Goal: Information Seeking & Learning: Learn about a topic

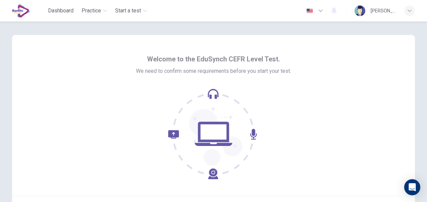
scroll to position [34, 0]
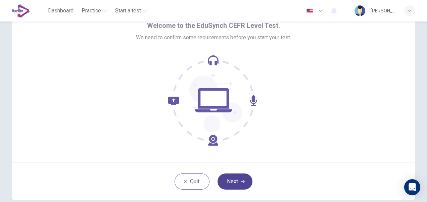
click at [231, 177] on button "Next" at bounding box center [235, 182] width 35 height 16
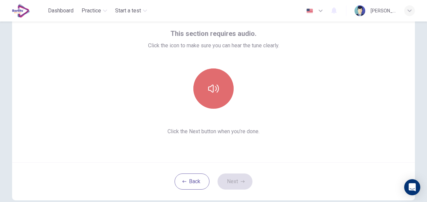
click at [210, 90] on icon "button" at bounding box center [213, 88] width 11 height 11
click at [208, 92] on icon "button" at bounding box center [213, 88] width 11 height 11
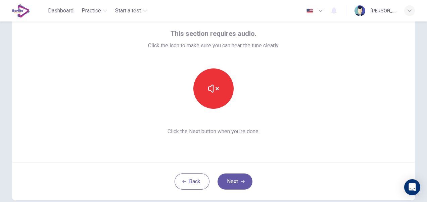
click at [260, 109] on div "This section requires audio. Click the icon to make sure you can hear the tune …" at bounding box center [213, 81] width 131 height 107
click at [228, 183] on button "Next" at bounding box center [235, 182] width 35 height 16
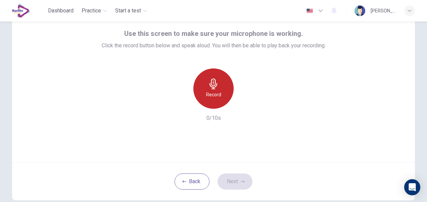
click at [214, 89] on icon "button" at bounding box center [213, 84] width 11 height 11
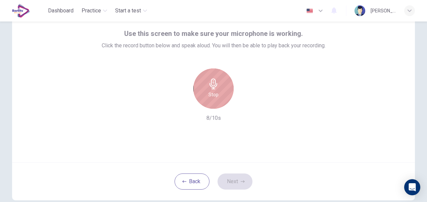
click at [215, 90] on div "Stop" at bounding box center [213, 89] width 40 height 40
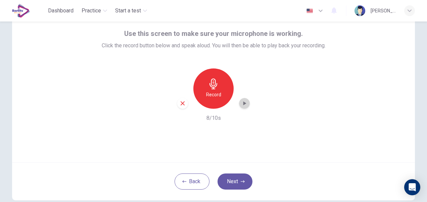
click at [243, 102] on icon "button" at bounding box center [244, 103] width 3 height 4
click at [235, 179] on button "Next" at bounding box center [235, 182] width 35 height 16
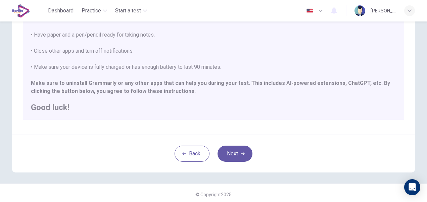
scroll to position [150, 0]
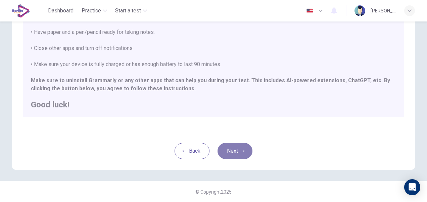
click at [242, 154] on button "Next" at bounding box center [235, 151] width 35 height 16
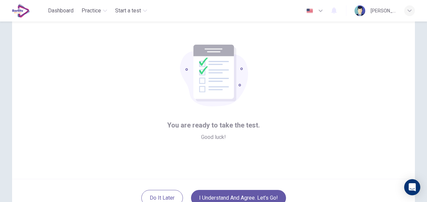
scroll to position [0, 0]
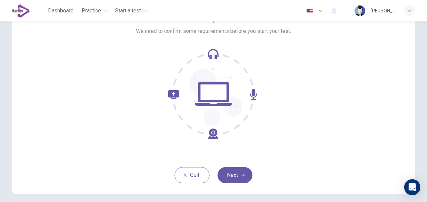
scroll to position [64, 0]
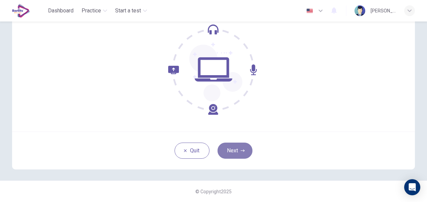
click at [229, 149] on button "Next" at bounding box center [235, 151] width 35 height 16
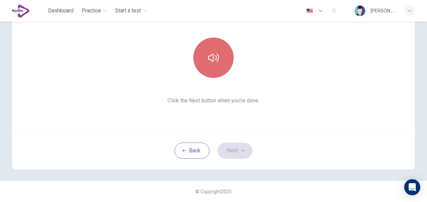
click at [208, 63] on button "button" at bounding box center [213, 58] width 40 height 40
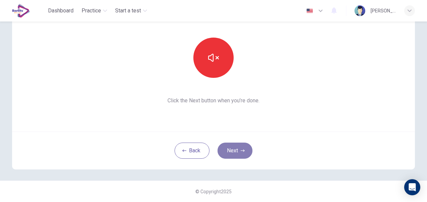
click at [233, 152] on button "Next" at bounding box center [235, 151] width 35 height 16
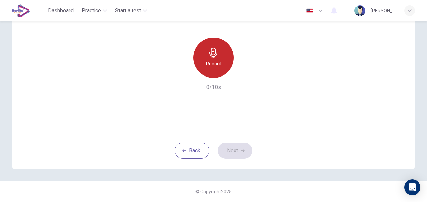
click at [220, 58] on div "Record" at bounding box center [213, 58] width 40 height 40
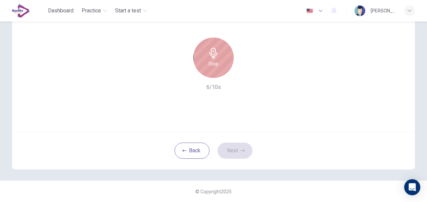
click at [211, 63] on h6 "Stop" at bounding box center [214, 64] width 10 height 8
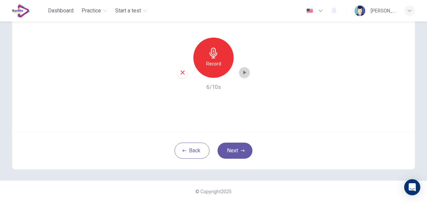
click at [242, 71] on icon "button" at bounding box center [244, 72] width 7 height 7
click at [237, 149] on button "Next" at bounding box center [235, 151] width 35 height 16
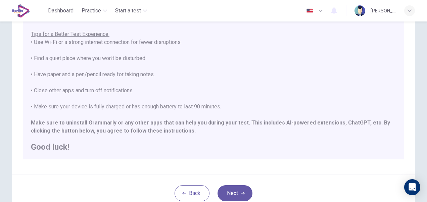
scroll to position [150, 0]
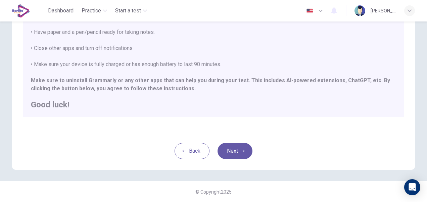
drag, startPoint x: 227, startPoint y: 148, endPoint x: 298, endPoint y: 112, distance: 79.0
click at [298, 112] on div "Disclaimer: ****IMPORTANT: You cannot change the language during the test.**** …" at bounding box center [213, 27] width 403 height 285
click at [231, 151] on button "Next" at bounding box center [235, 151] width 35 height 16
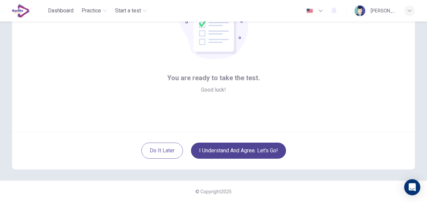
scroll to position [64, 0]
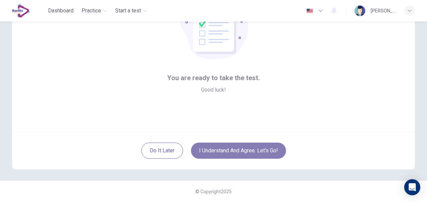
click at [260, 150] on button "I understand and agree. Let’s go!" at bounding box center [238, 151] width 95 height 16
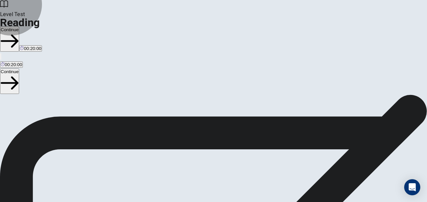
click at [19, 69] on button "Continue" at bounding box center [9, 81] width 19 height 25
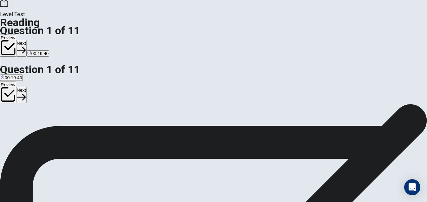
drag, startPoint x: 237, startPoint y: 108, endPoint x: 330, endPoint y: 162, distance: 107.1
drag, startPoint x: 255, startPoint y: 115, endPoint x: 298, endPoint y: 146, distance: 52.4
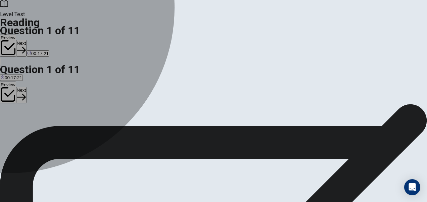
click at [112, 100] on div "C" at bounding box center [145, 97] width 67 height 5
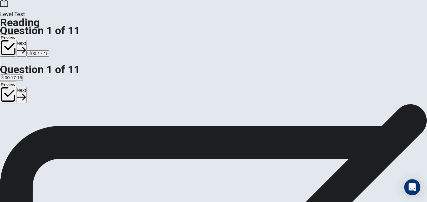
scroll to position [41, 0]
click at [27, 87] on button "Next" at bounding box center [21, 95] width 10 height 16
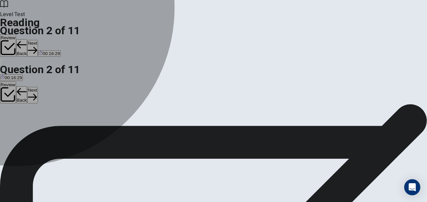
click at [17, 98] on span "move" at bounding box center [11, 95] width 11 height 5
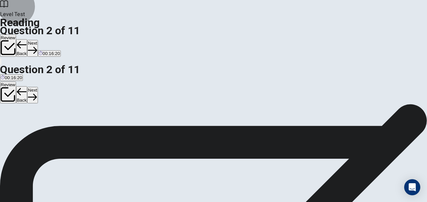
click at [38, 87] on button "Next" at bounding box center [32, 95] width 10 height 16
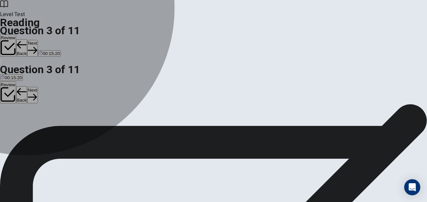
click at [112, 98] on span "The use of pedals on the front wheel." at bounding box center [149, 95] width 74 height 5
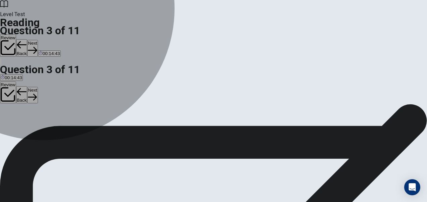
click at [55, 93] on span "The addition of rubber tires." at bounding box center [28, 95] width 55 height 5
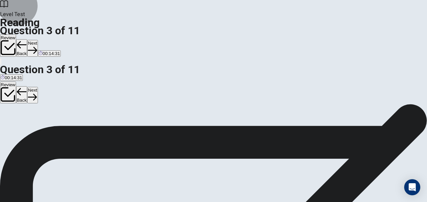
click at [38, 87] on button "Next" at bounding box center [32, 95] width 10 height 16
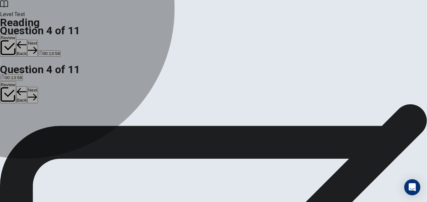
click at [49, 98] on span "transportation, exercise, and sport" at bounding box center [83, 95] width 68 height 5
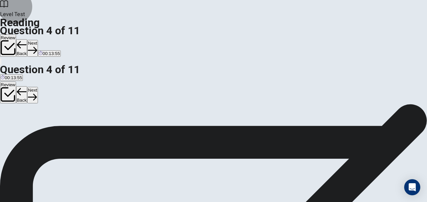
click at [38, 87] on button "Next" at bounding box center [32, 95] width 10 height 16
click at [69, 128] on div at bounding box center [88, 128] width 176 height 0
click at [108, 186] on input at bounding box center [84, 189] width 46 height 6
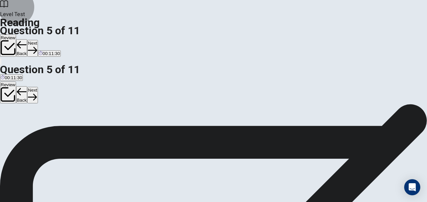
click at [38, 87] on button "Next" at bounding box center [32, 95] width 10 height 16
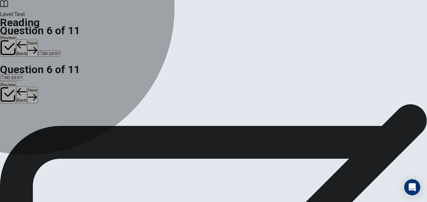
click at [52, 105] on span "more comfortable" at bounding box center [45, 102] width 35 height 5
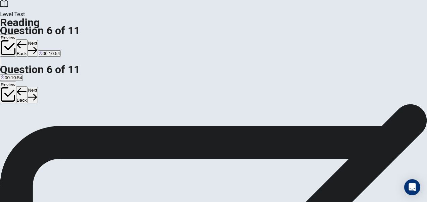
scroll to position [67, 0]
click at [38, 87] on button "Next" at bounding box center [32, 95] width 10 height 16
click at [82, 97] on span "It has become more comfortable and safer over time." at bounding box center [134, 94] width 105 height 5
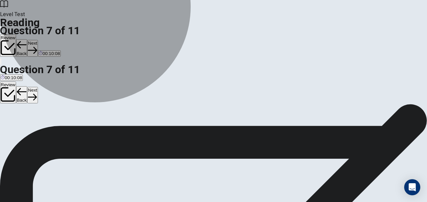
click at [120, 64] on span "It has become more comfortable and safer over time." at bounding box center [134, 61] width 105 height 5
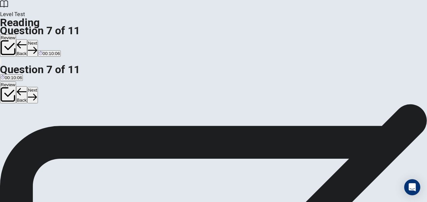
click at [38, 87] on button "Next" at bounding box center [32, 95] width 10 height 16
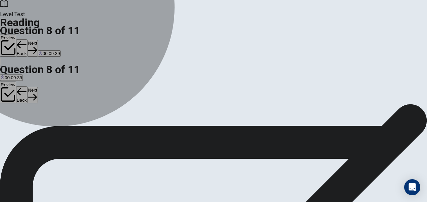
click at [80, 134] on span "Bicycles will become more popular for transportation." at bounding box center [53, 136] width 105 height 5
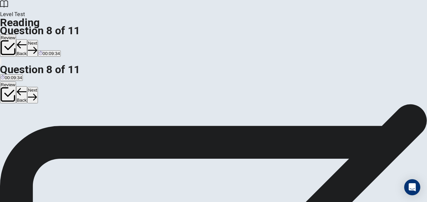
click at [38, 87] on button "Next" at bounding box center [32, 95] width 10 height 16
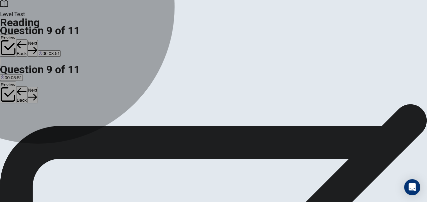
click at [62, 105] on span "The electric bicycle (e-bike)." at bounding box center [67, 102] width 56 height 5
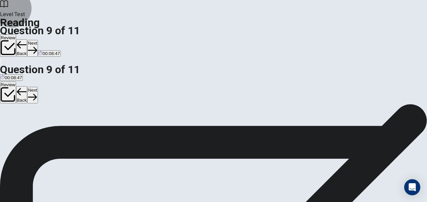
click at [38, 87] on button "Next" at bounding box center [32, 95] width 10 height 16
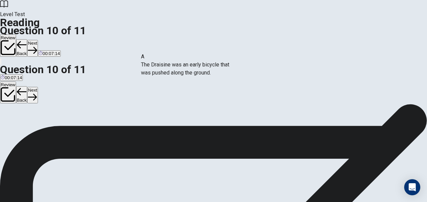
drag, startPoint x: 82, startPoint y: 74, endPoint x: 202, endPoint y: 71, distance: 120.2
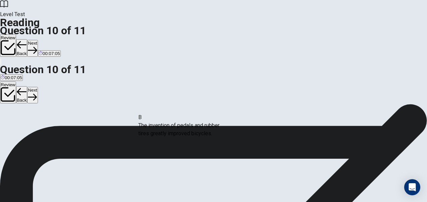
drag, startPoint x: 77, startPoint y: 113, endPoint x: 192, endPoint y: 139, distance: 117.6
drag, startPoint x: 81, startPoint y: 105, endPoint x: 197, endPoint y: 160, distance: 129.2
click at [38, 87] on button "Next" at bounding box center [32, 95] width 10 height 16
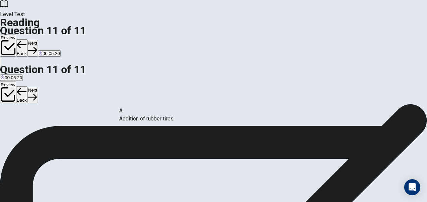
drag, startPoint x: 82, startPoint y: 129, endPoint x: 179, endPoint y: 123, distance: 96.9
drag, startPoint x: 70, startPoint y: 164, endPoint x: 181, endPoint y: 145, distance: 113.1
drag, startPoint x: 69, startPoint y: 163, endPoint x: 307, endPoint y: 133, distance: 239.9
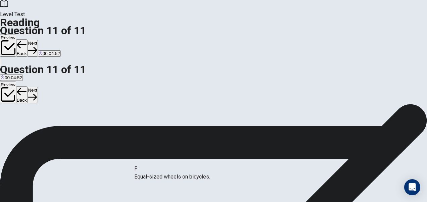
drag, startPoint x: 68, startPoint y: 179, endPoint x: 181, endPoint y: 182, distance: 112.9
drag, startPoint x: 82, startPoint y: 160, endPoint x: 204, endPoint y: 152, distance: 123.1
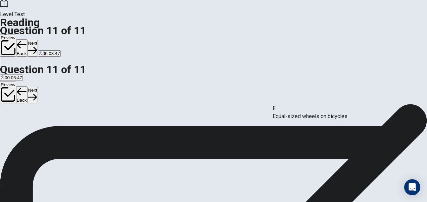
drag, startPoint x: 76, startPoint y: 156, endPoint x: 327, endPoint y: 122, distance: 253.1
drag, startPoint x: 60, startPoint y: 126, endPoint x: 170, endPoint y: 149, distance: 111.8
drag, startPoint x: 62, startPoint y: 123, endPoint x: 309, endPoint y: 143, distance: 247.6
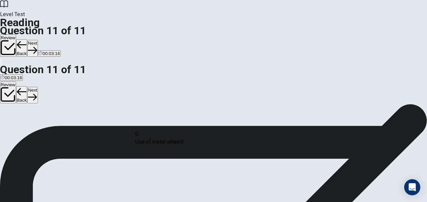
drag, startPoint x: 62, startPoint y: 127, endPoint x: 175, endPoint y: 145, distance: 114.7
drag, startPoint x: 54, startPoint y: 124, endPoint x: 301, endPoint y: 173, distance: 252.3
drag, startPoint x: 54, startPoint y: 91, endPoint x: 163, endPoint y: 142, distance: 119.7
drag, startPoint x: 52, startPoint y: 90, endPoint x: 310, endPoint y: 175, distance: 270.8
drag, startPoint x: 54, startPoint y: 126, endPoint x: 164, endPoint y: 150, distance: 112.6
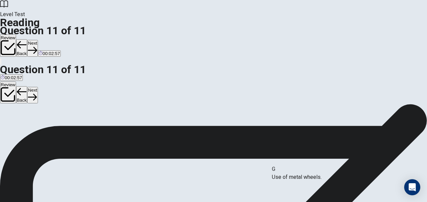
drag, startPoint x: 70, startPoint y: 123, endPoint x: 320, endPoint y: 177, distance: 256.3
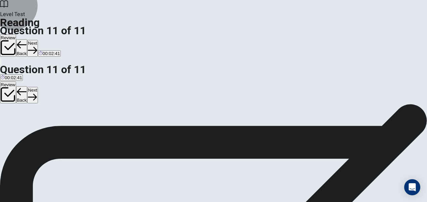
click at [24, 122] on span "View text" at bounding box center [15, 124] width 18 height 5
click at [38, 87] on button "Next" at bounding box center [32, 95] width 10 height 16
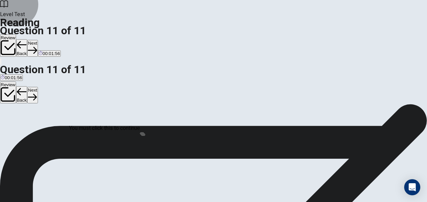
click at [28, 86] on button "Back" at bounding box center [21, 94] width 11 height 17
click at [38, 87] on button "Next" at bounding box center [32, 95] width 10 height 16
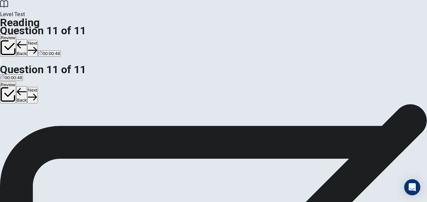
scroll to position [101, 0]
drag, startPoint x: 317, startPoint y: 153, endPoint x: 175, endPoint y: 144, distance: 142.0
click at [16, 82] on button "Review" at bounding box center [8, 93] width 16 height 22
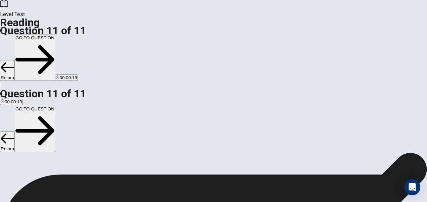
scroll to position [177, 0]
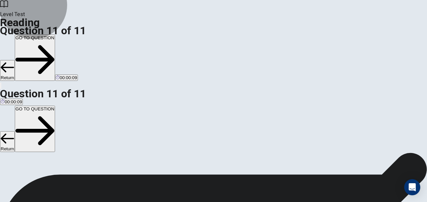
click at [55, 106] on button "GO TO QUESTION" at bounding box center [35, 129] width 40 height 46
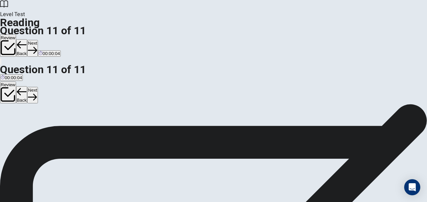
scroll to position [41, 0]
click at [38, 87] on button "Next" at bounding box center [32, 95] width 10 height 16
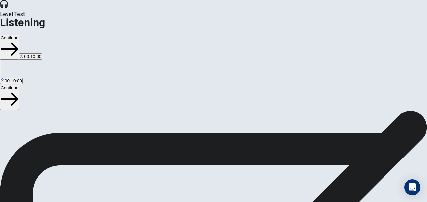
drag, startPoint x: 124, startPoint y: 119, endPoint x: 194, endPoint y: 118, distance: 70.2
click at [180, 118] on b "You can take notes with a pen and paper. Your notes will not be graded." at bounding box center [90, 121] width 180 height 6
click at [1, 74] on icon "button" at bounding box center [1, 74] width 0 height 0
click at [1, 70] on button "button" at bounding box center [0, 73] width 1 height 6
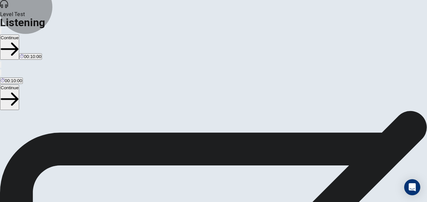
click at [19, 85] on button "Continue" at bounding box center [9, 97] width 19 height 25
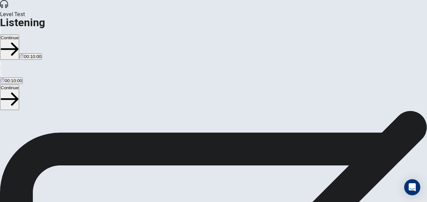
scroll to position [67, 0]
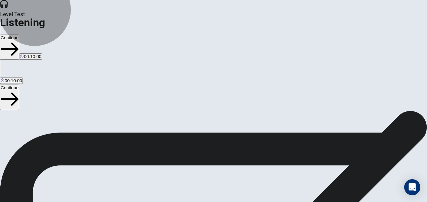
click at [19, 85] on button "Continue" at bounding box center [9, 97] width 19 height 25
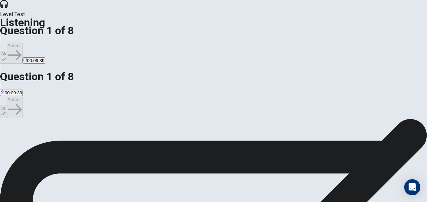
scroll to position [34, 0]
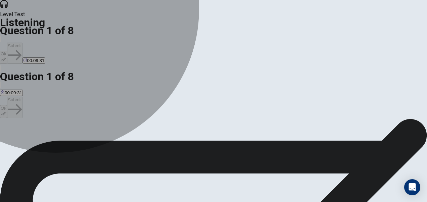
click at [137, 112] on span "To ask to go to the opera show" at bounding box center [106, 109] width 61 height 5
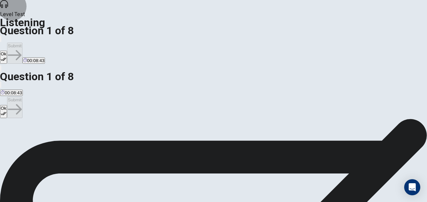
click at [7, 105] on button "Ok" at bounding box center [3, 111] width 7 height 13
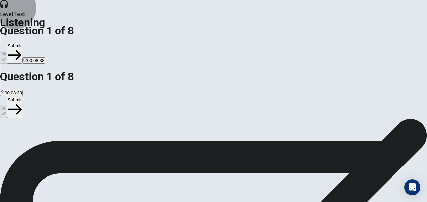
click at [22, 97] on button "Submit" at bounding box center [14, 107] width 15 height 21
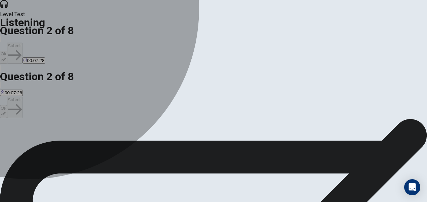
click at [144, 112] on span "Tickets are reserved for current art history students" at bounding box center [194, 109] width 101 height 5
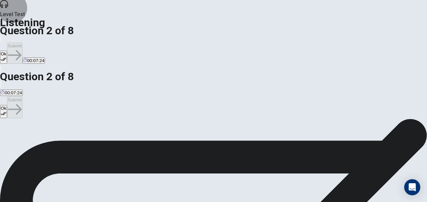
click at [7, 105] on button "Ok" at bounding box center [3, 111] width 7 height 13
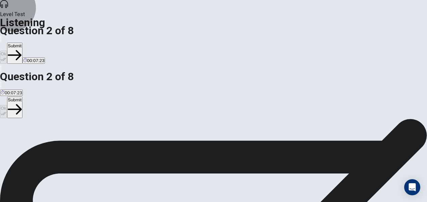
click at [22, 97] on button "Submit" at bounding box center [14, 107] width 15 height 21
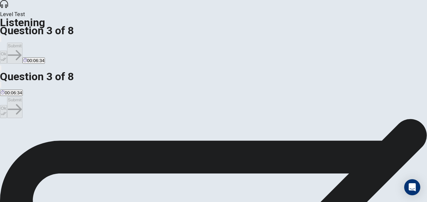
click at [183, 112] on span "The student will see shows for free and learn more about theater in general" at bounding box center [257, 109] width 149 height 5
click at [7, 105] on button "Ok" at bounding box center [3, 111] width 7 height 13
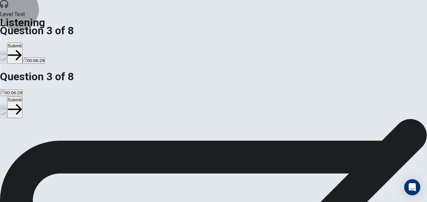
click at [22, 97] on button "Submit" at bounding box center [14, 107] width 15 height 21
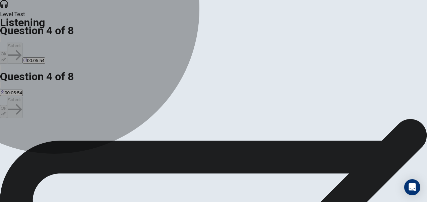
click at [167, 112] on span "The student is determined to see the show no matter what, and is relatively opt…" at bounding box center [85, 109] width 169 height 5
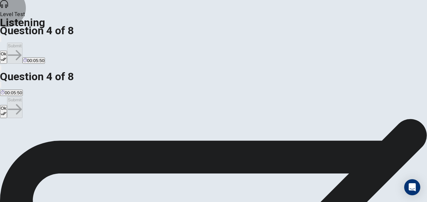
click at [7, 105] on button "Ok" at bounding box center [3, 111] width 7 height 13
click at [22, 97] on button "Submit" at bounding box center [14, 107] width 15 height 21
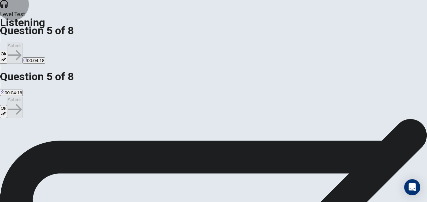
click at [7, 105] on button "Ok" at bounding box center [3, 111] width 7 height 13
click at [22, 97] on button "Submit" at bounding box center [14, 107] width 15 height 21
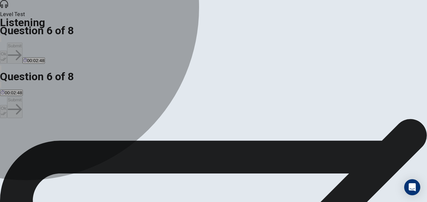
click at [43, 112] on span "Reluctantly" at bounding box center [32, 109] width 22 height 5
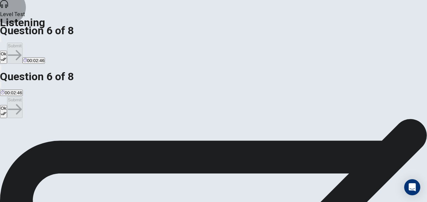
click at [7, 105] on button "Ok" at bounding box center [3, 111] width 7 height 13
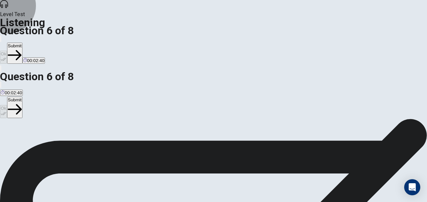
click at [22, 97] on button "Submit" at bounding box center [14, 107] width 15 height 21
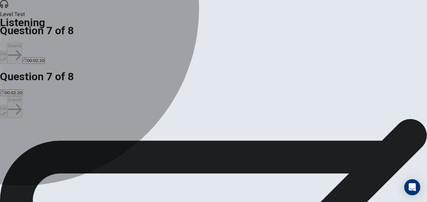
click at [38, 112] on span "[PERSON_NAME]" at bounding box center [19, 109] width 37 height 5
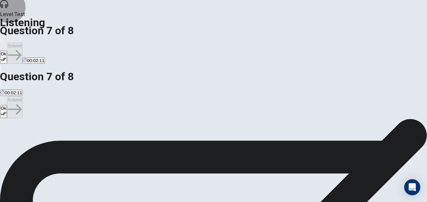
click at [7, 105] on button "Ok" at bounding box center [3, 111] width 7 height 13
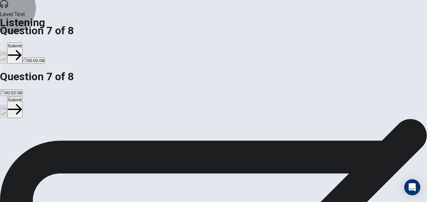
click at [22, 97] on button "Submit" at bounding box center [14, 107] width 15 height 21
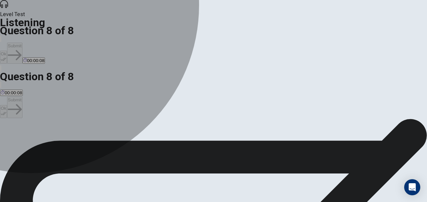
click at [144, 112] on span "For the student to get a job at the opera show" at bounding box center [119, 109] width 90 height 5
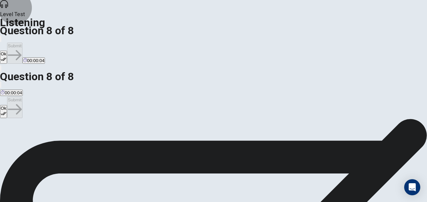
click at [6, 111] on icon "button" at bounding box center [4, 114] width 6 height 6
click at [22, 97] on button "Submit" at bounding box center [14, 107] width 15 height 21
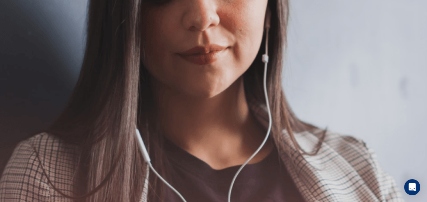
click at [152, 182] on div "The Speaking Section will begin soon. There are 3 questions in this section. Fo…" at bounding box center [213, 125] width 427 height 113
click at [19, 77] on button "Continue" at bounding box center [9, 89] width 19 height 25
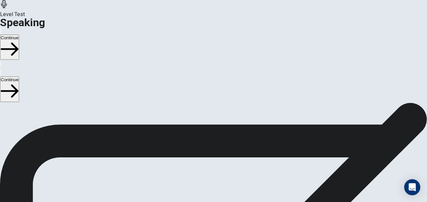
scroll to position [185, 0]
click at [211, 71] on icon at bounding box center [213, 61] width 20 height 20
click at [206, 79] on icon "Play Audio" at bounding box center [206, 79] width 0 height 0
click at [213, 87] on icon "Pause Audio" at bounding box center [209, 83] width 7 height 8
click at [216, 71] on icon at bounding box center [213, 61] width 20 height 20
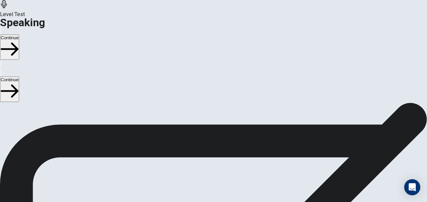
click at [213, 87] on icon "Play Audio" at bounding box center [209, 83] width 6 height 8
click at [213, 87] on icon "Pause Audio" at bounding box center [209, 83] width 7 height 8
click at [213, 87] on icon "Play Audio" at bounding box center [209, 83] width 6 height 8
click at [213, 87] on icon "Pause Audio" at bounding box center [209, 83] width 7 height 8
click at [214, 71] on icon at bounding box center [210, 61] width 14 height 20
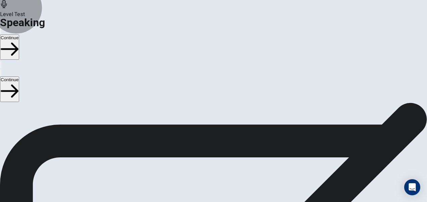
click at [19, 77] on button "Continue" at bounding box center [9, 89] width 19 height 25
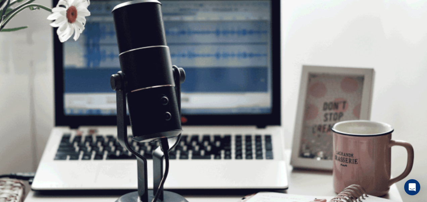
scroll to position [0, 0]
click at [19, 77] on button "Continue" at bounding box center [9, 89] width 19 height 25
